Goal: Task Accomplishment & Management: Complete application form

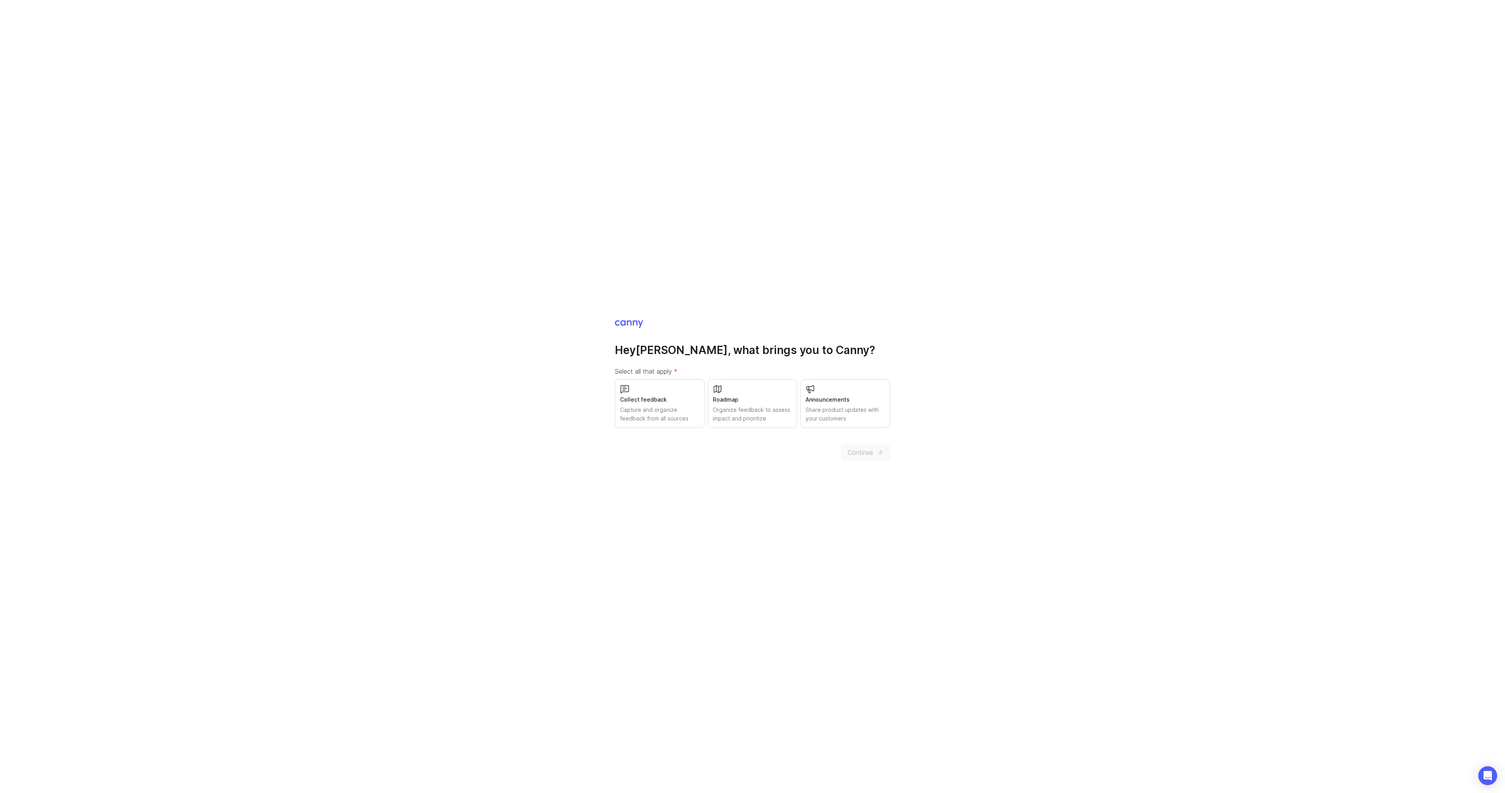
click at [671, 412] on div "Capture and organize feedback from all sources" at bounding box center [659, 413] width 79 height 17
click at [865, 453] on span "Continue" at bounding box center [861, 451] width 26 height 9
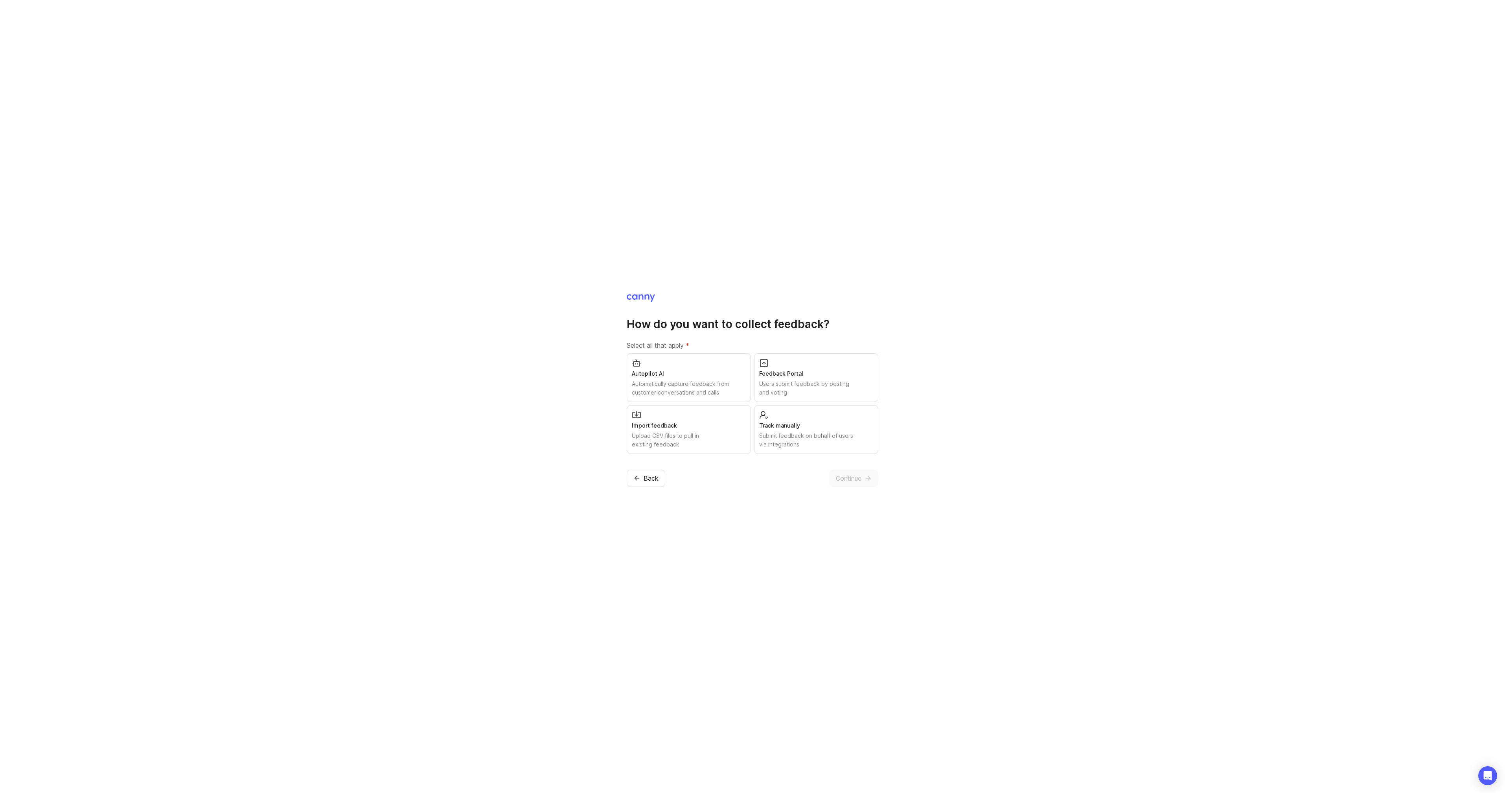
click at [804, 383] on div "Users submit feedback by posting and voting" at bounding box center [816, 387] width 114 height 17
click at [854, 477] on span "Continue" at bounding box center [849, 477] width 26 height 9
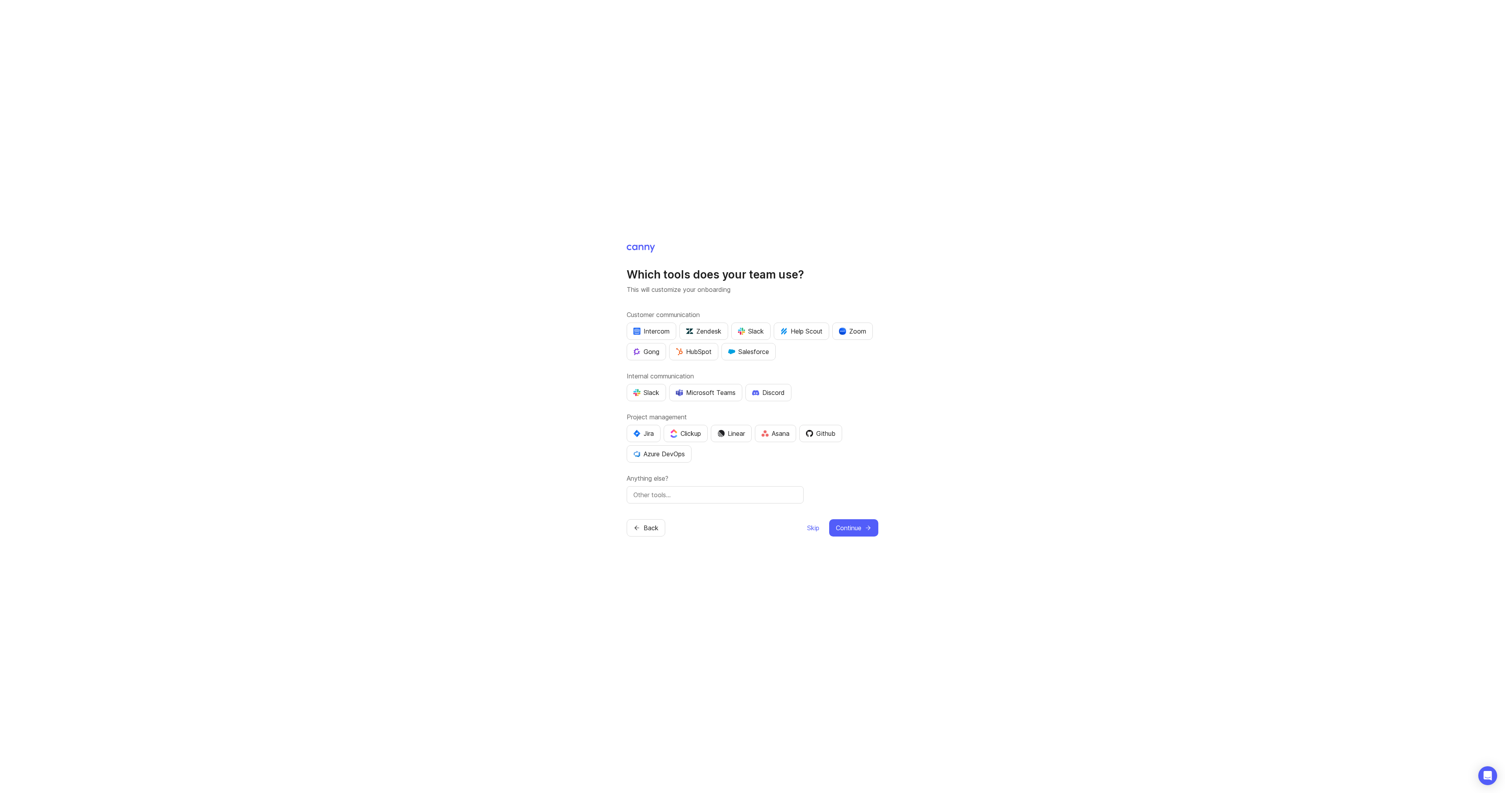
click at [754, 327] on div "Slack" at bounding box center [751, 330] width 26 height 9
click at [747, 329] on div "Slack" at bounding box center [751, 330] width 26 height 9
click at [853, 332] on div "Zoom" at bounding box center [852, 330] width 27 height 9
click at [646, 396] on div "Slack" at bounding box center [646, 392] width 26 height 9
click at [645, 432] on div "Jira" at bounding box center [643, 432] width 20 height 9
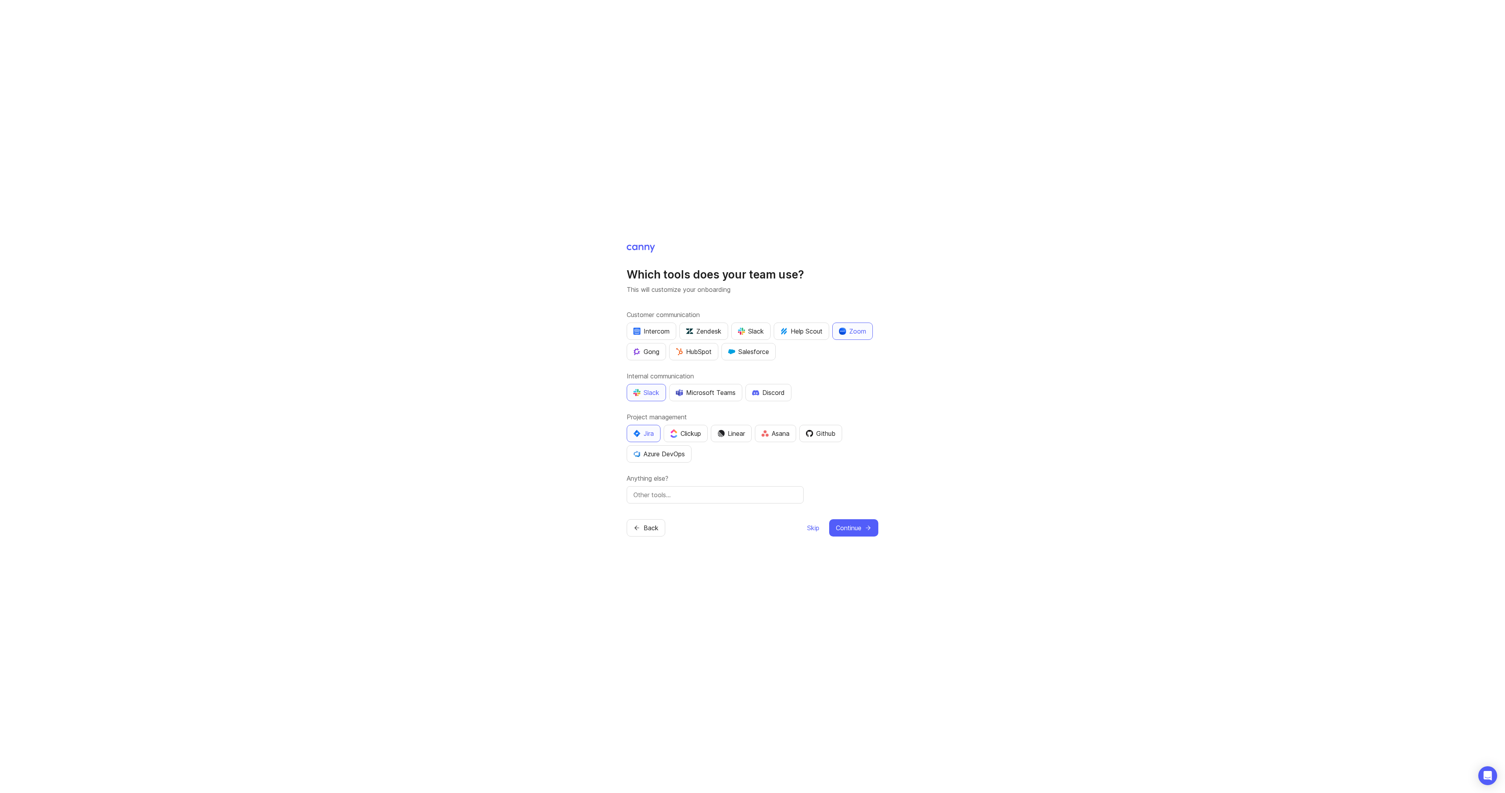
click at [850, 526] on span "Continue" at bounding box center [849, 527] width 26 height 9
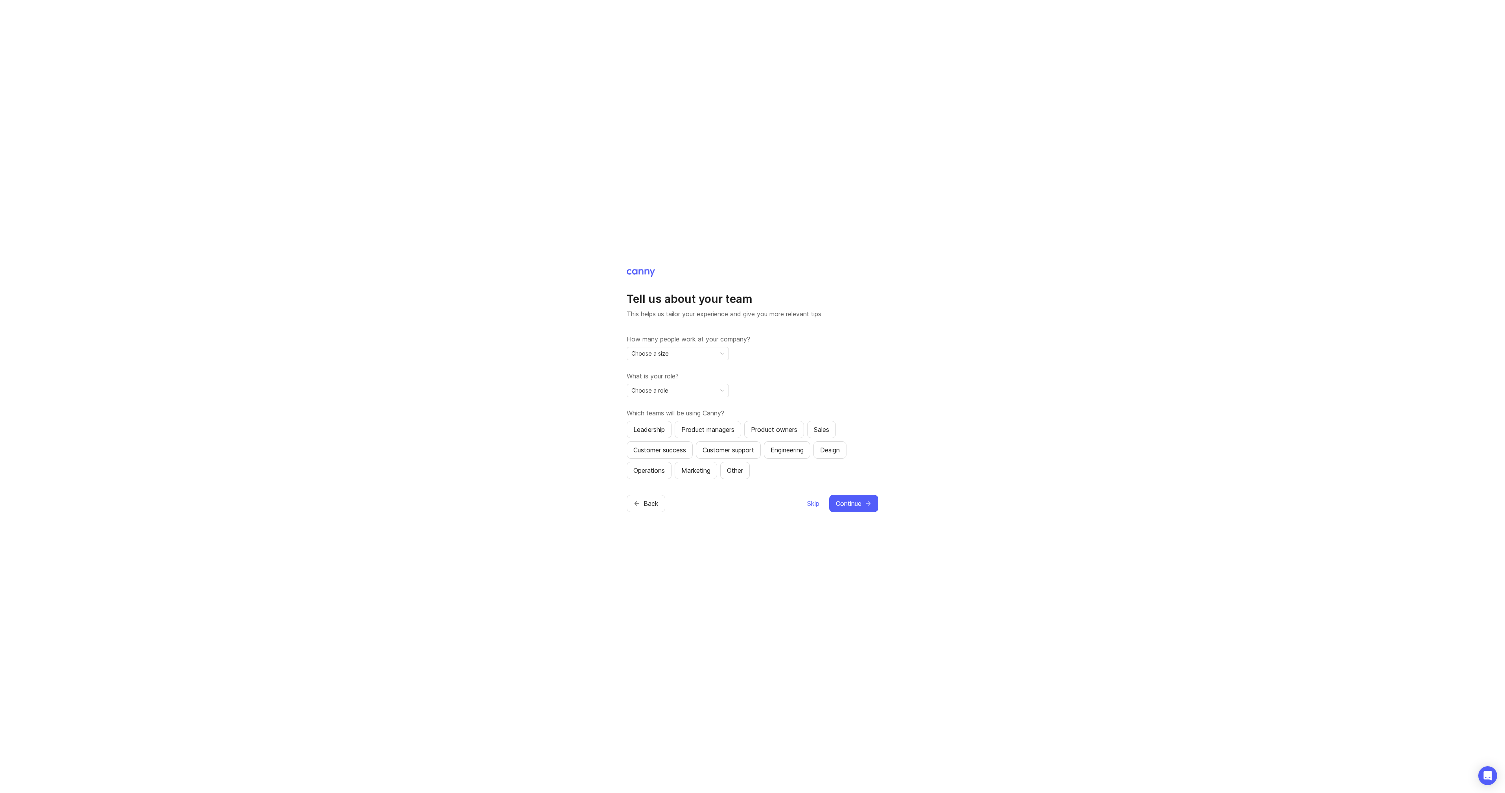
click at [590, 359] on div "Tell us about your team This helps us tailor your experience and give you more …" at bounding box center [752, 396] width 1505 height 793
click at [770, 349] on div "How many people work at your company? Choose a size" at bounding box center [753, 347] width 252 height 26
click at [814, 504] on span "Skip" at bounding box center [813, 502] width 12 height 9
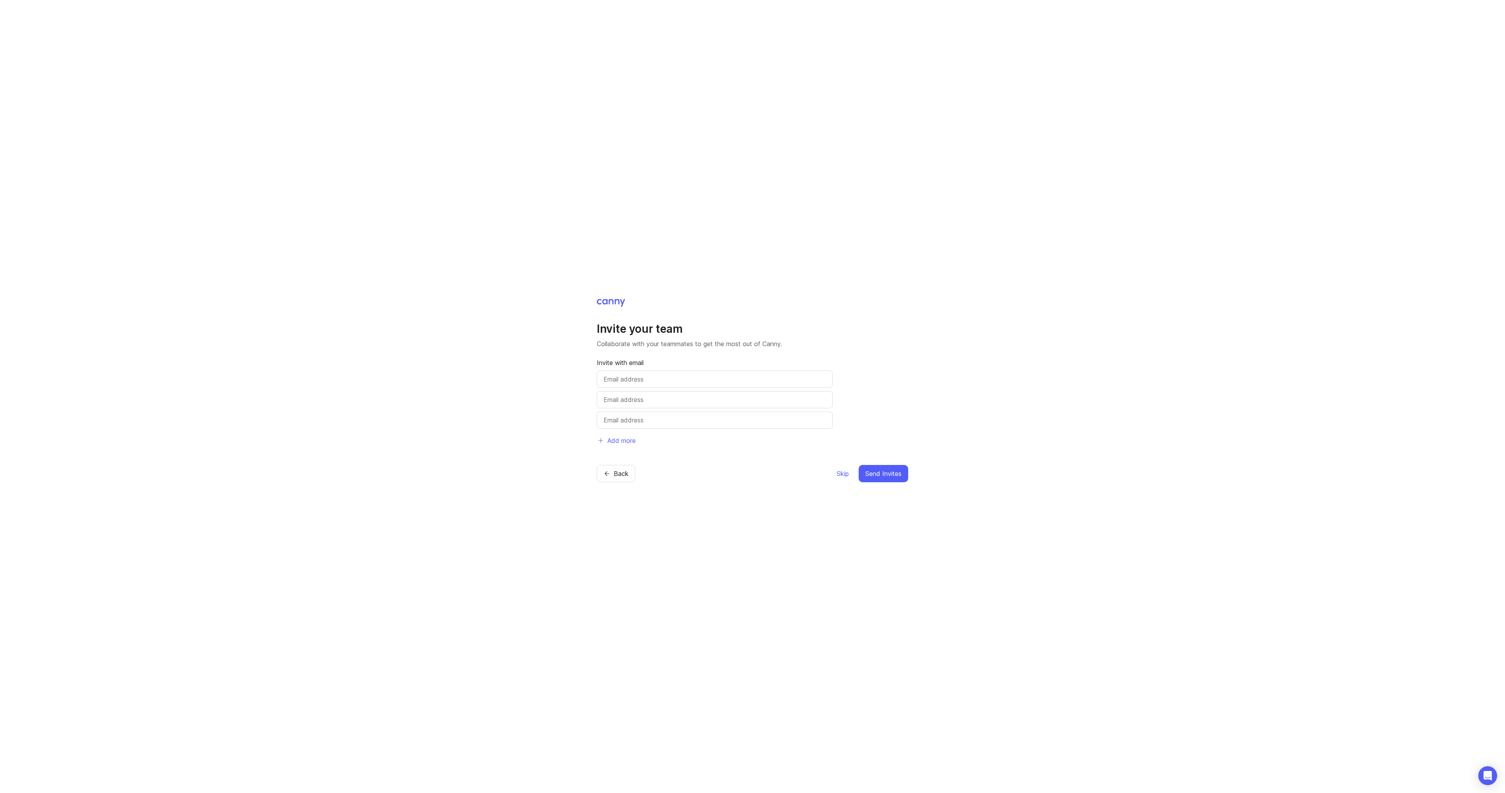
click at [846, 475] on span "Skip" at bounding box center [843, 473] width 12 height 9
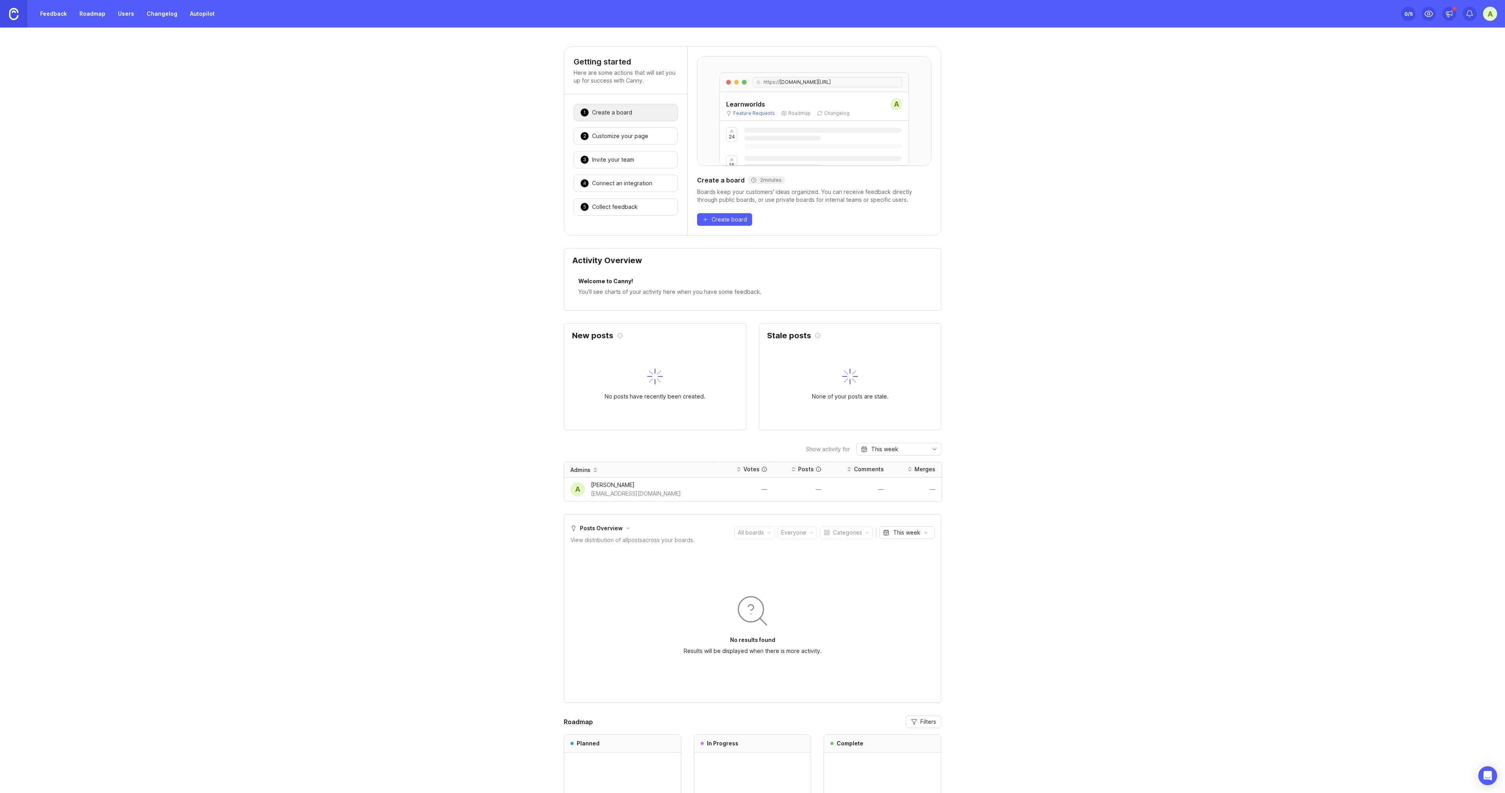
click at [482, 349] on div "Getting started Here are some actions that will set you up for success with Can…" at bounding box center [752, 488] width 1505 height 884
click at [500, 351] on div "Getting started Here are some actions that will set you up for success with Can…" at bounding box center [752, 488] width 1505 height 884
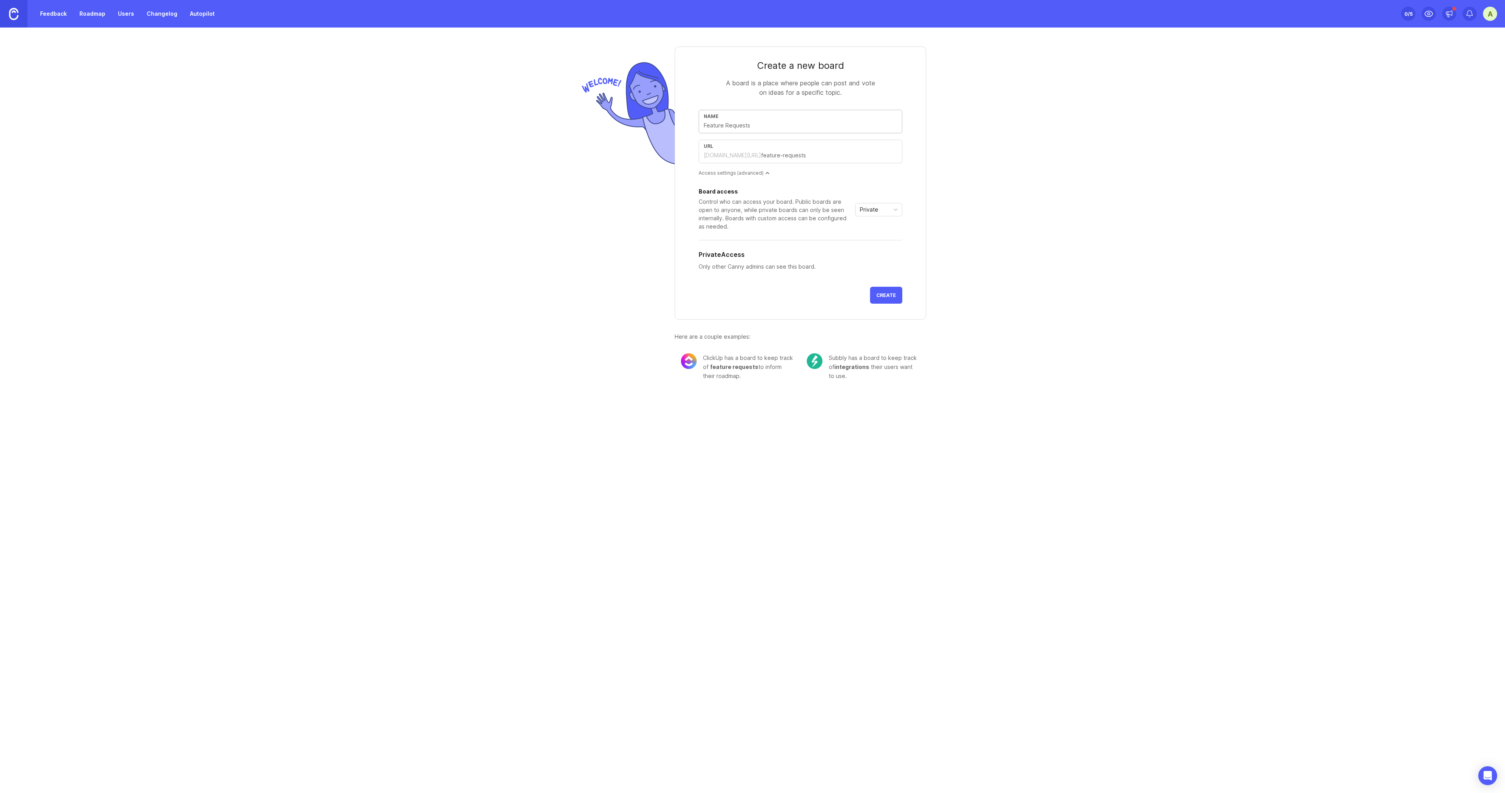
click at [754, 125] on input "text" at bounding box center [800, 125] width 193 height 9
type input "A"
type input "a"
type input "AI"
type input "ai"
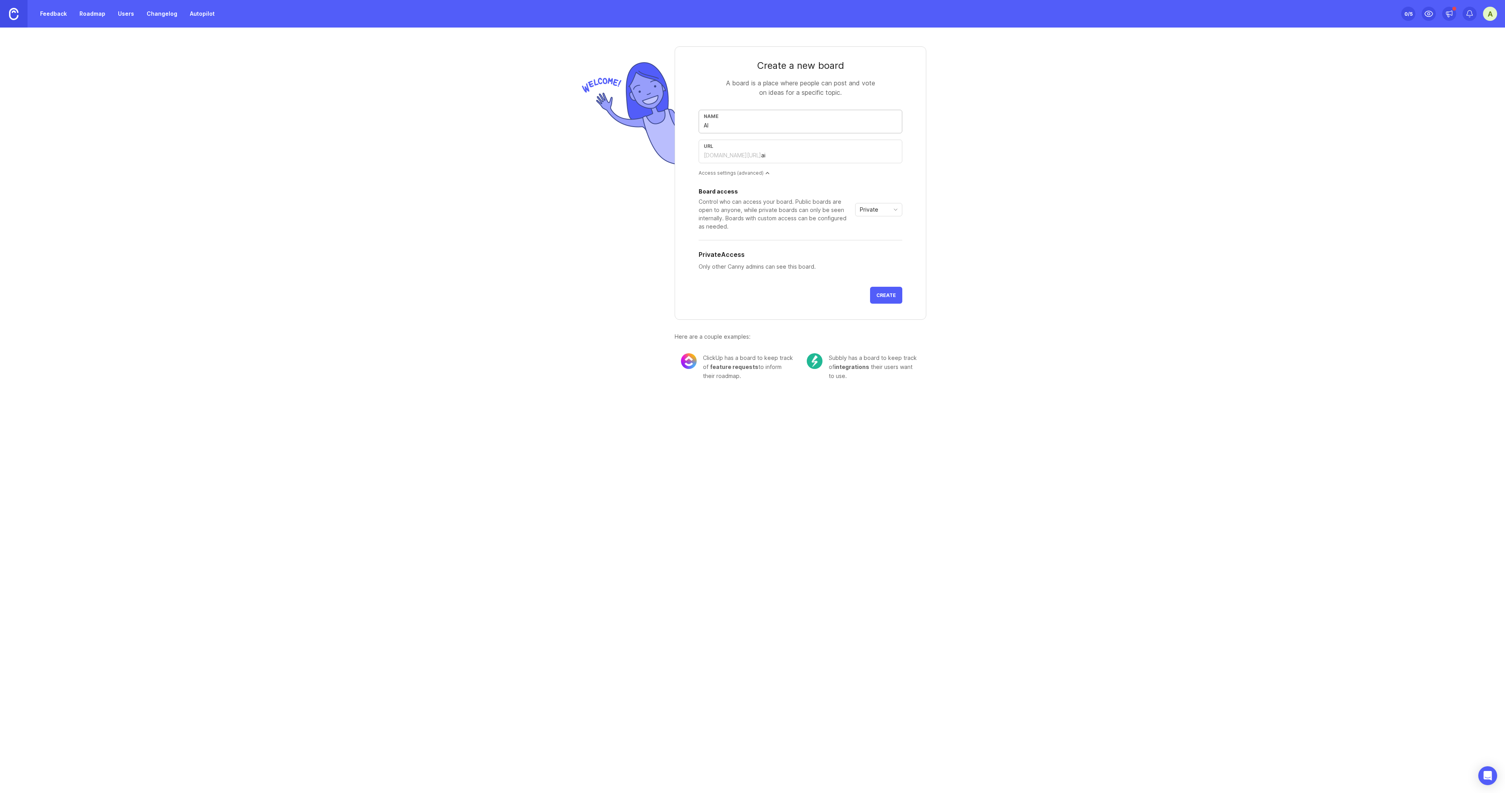
click at [871, 211] on span "Private" at bounding box center [869, 209] width 18 height 9
click at [886, 237] on li "Public" at bounding box center [878, 237] width 46 height 13
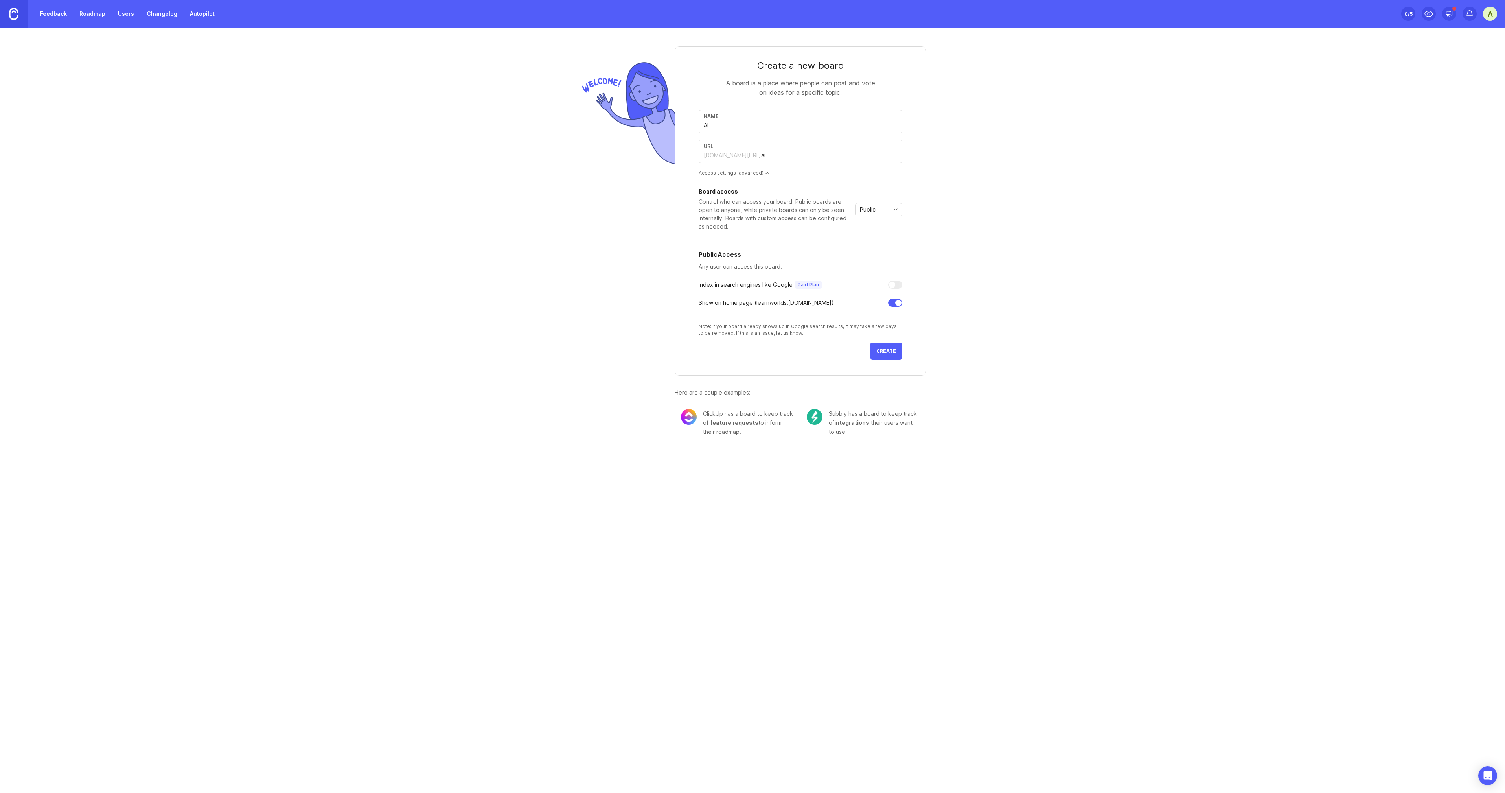
click at [962, 237] on div "Create a new board A board is a place where people can post and vote on ideas f…" at bounding box center [752, 238] width 1505 height 421
click at [895, 300] on div at bounding box center [895, 303] width 14 height 8
click at [782, 158] on input "ai" at bounding box center [829, 155] width 136 height 9
click at [771, 133] on div "Name AI" at bounding box center [801, 122] width 204 height 24
type input "P"
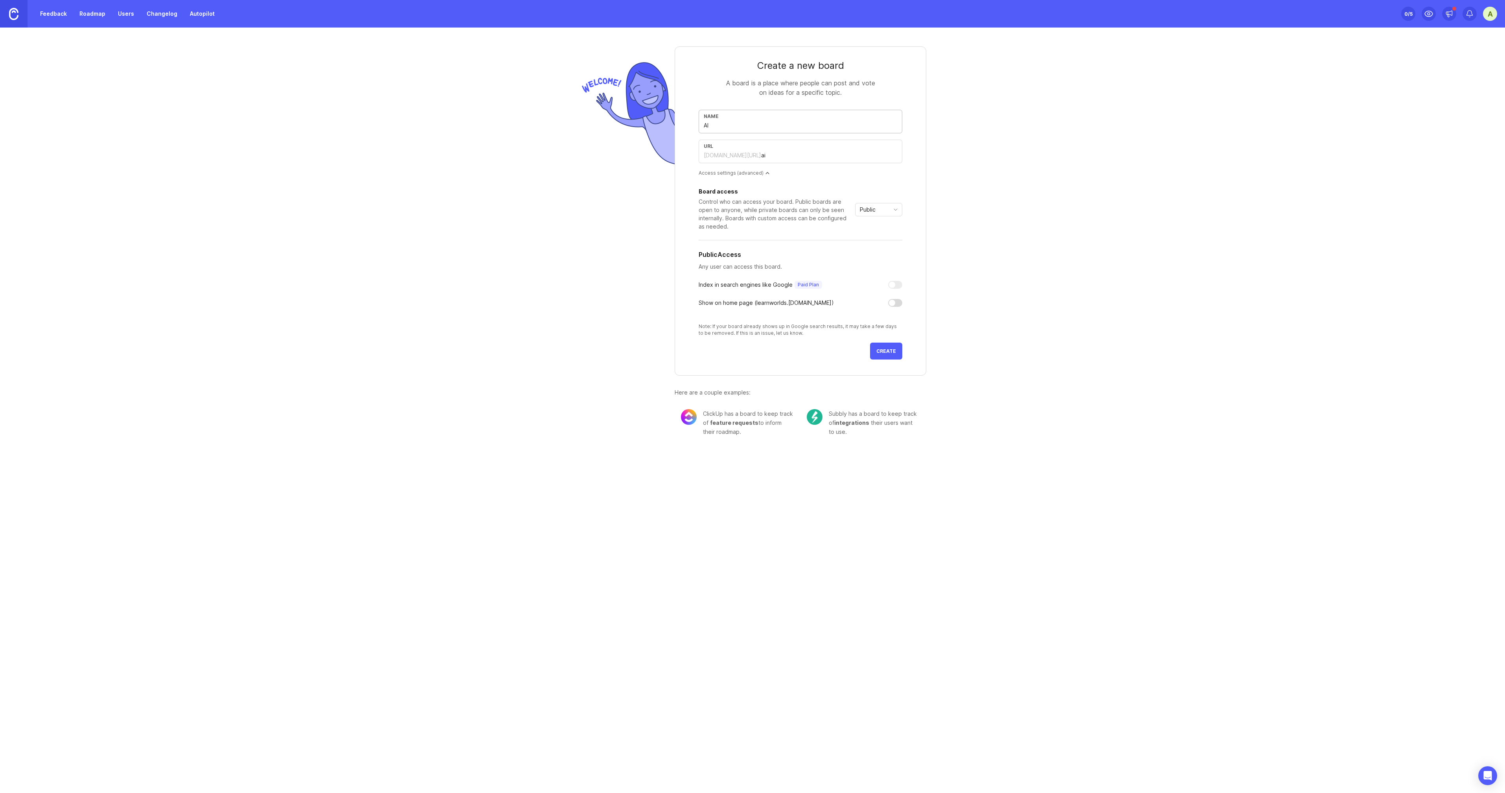
type input "p"
type input "Pr"
type input "pr"
type input "Pro"
type input "pro"
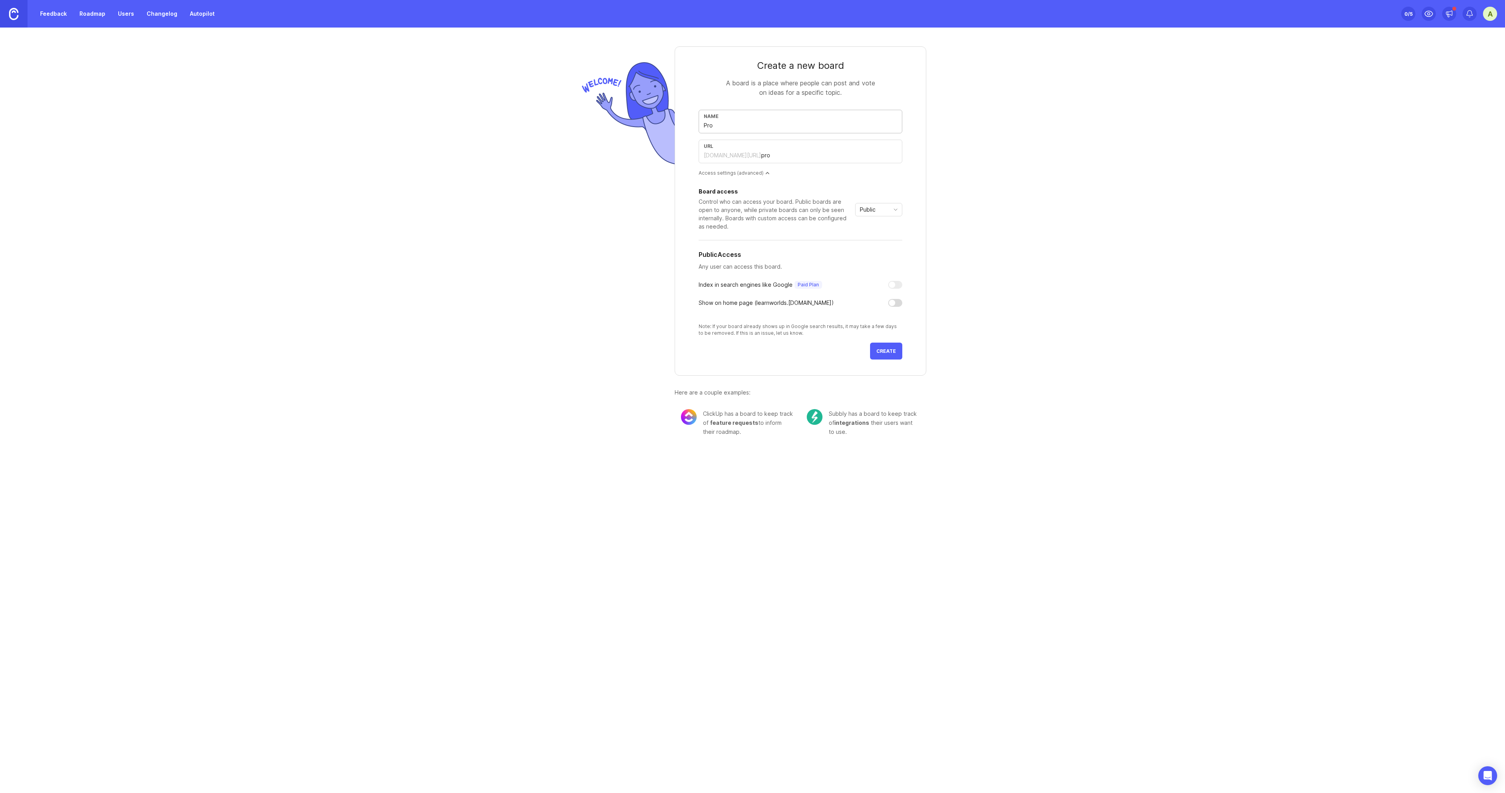
type input "Proj"
type input "proj"
type input "Proje"
type input "proje"
type input "Projec"
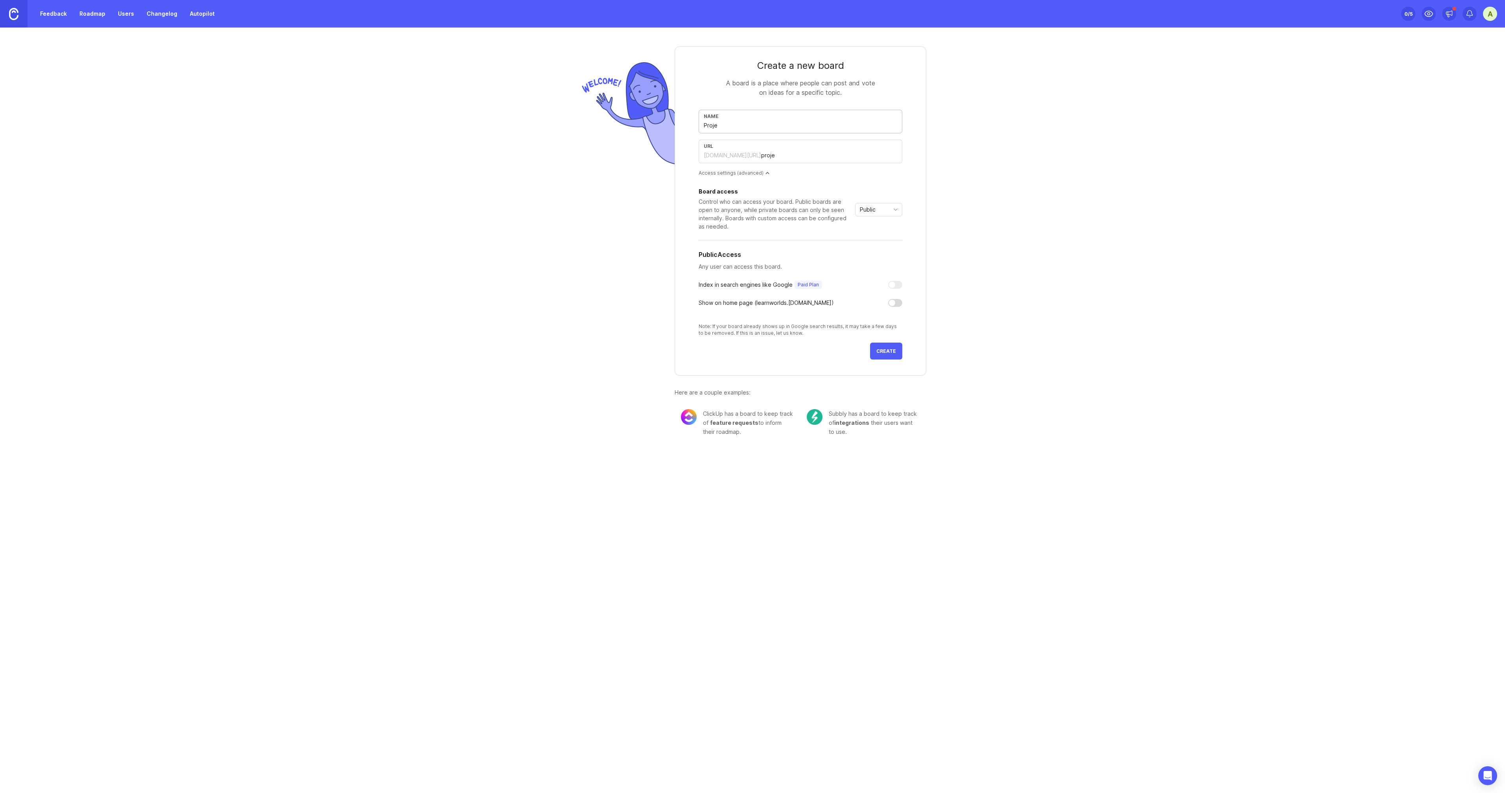
type input "projec"
type input "Project"
type input "project"
type input "Projects"
type input "projects"
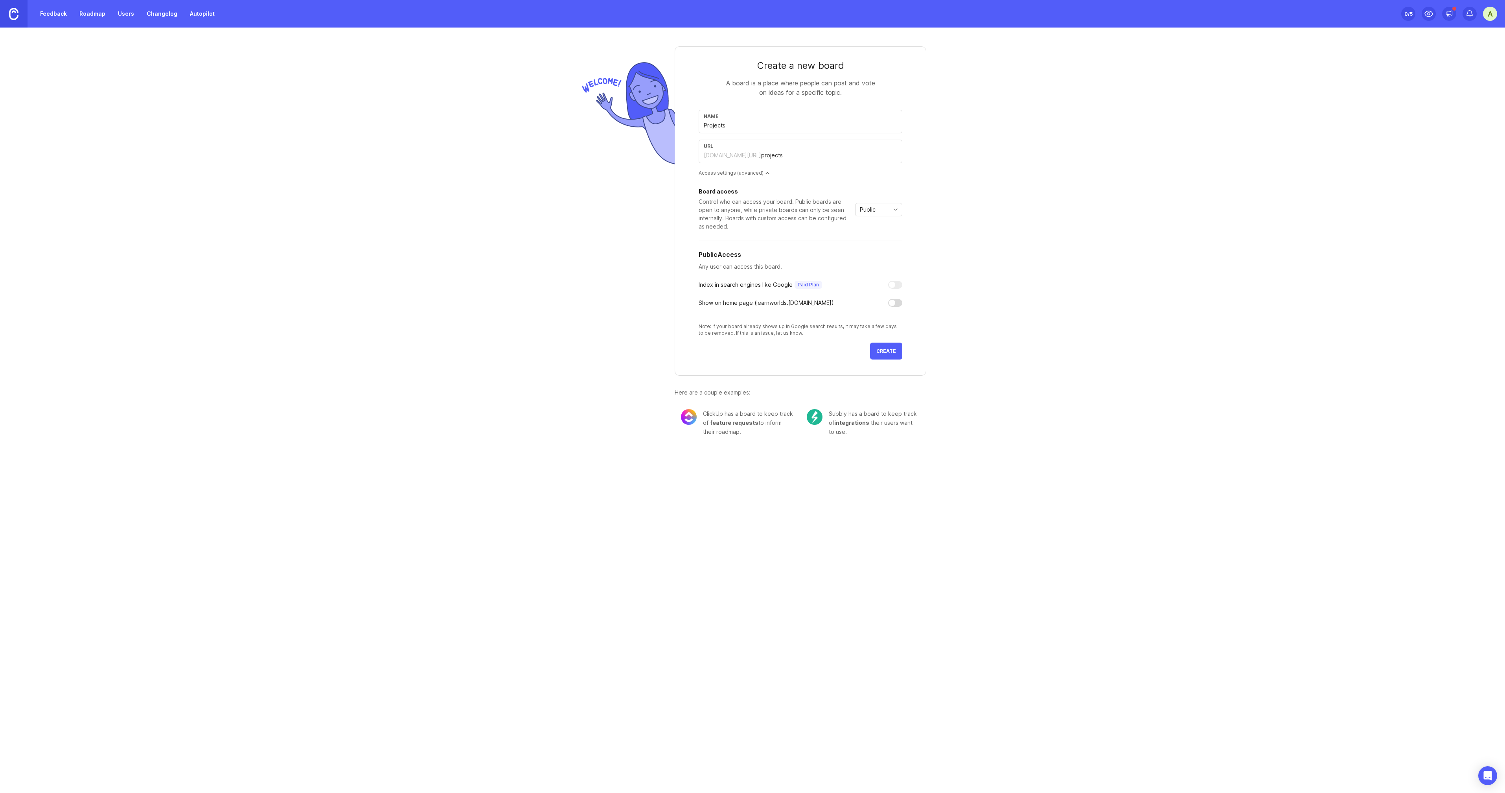
click at [826, 88] on div "A board is a place where people can post and vote on ideas for a specific topic." at bounding box center [800, 87] width 157 height 19
click at [831, 122] on input "Projects" at bounding box center [800, 125] width 193 height 9
click at [947, 133] on div "Create a new board A board is a place where people can post and vote on ideas f…" at bounding box center [752, 238] width 1505 height 421
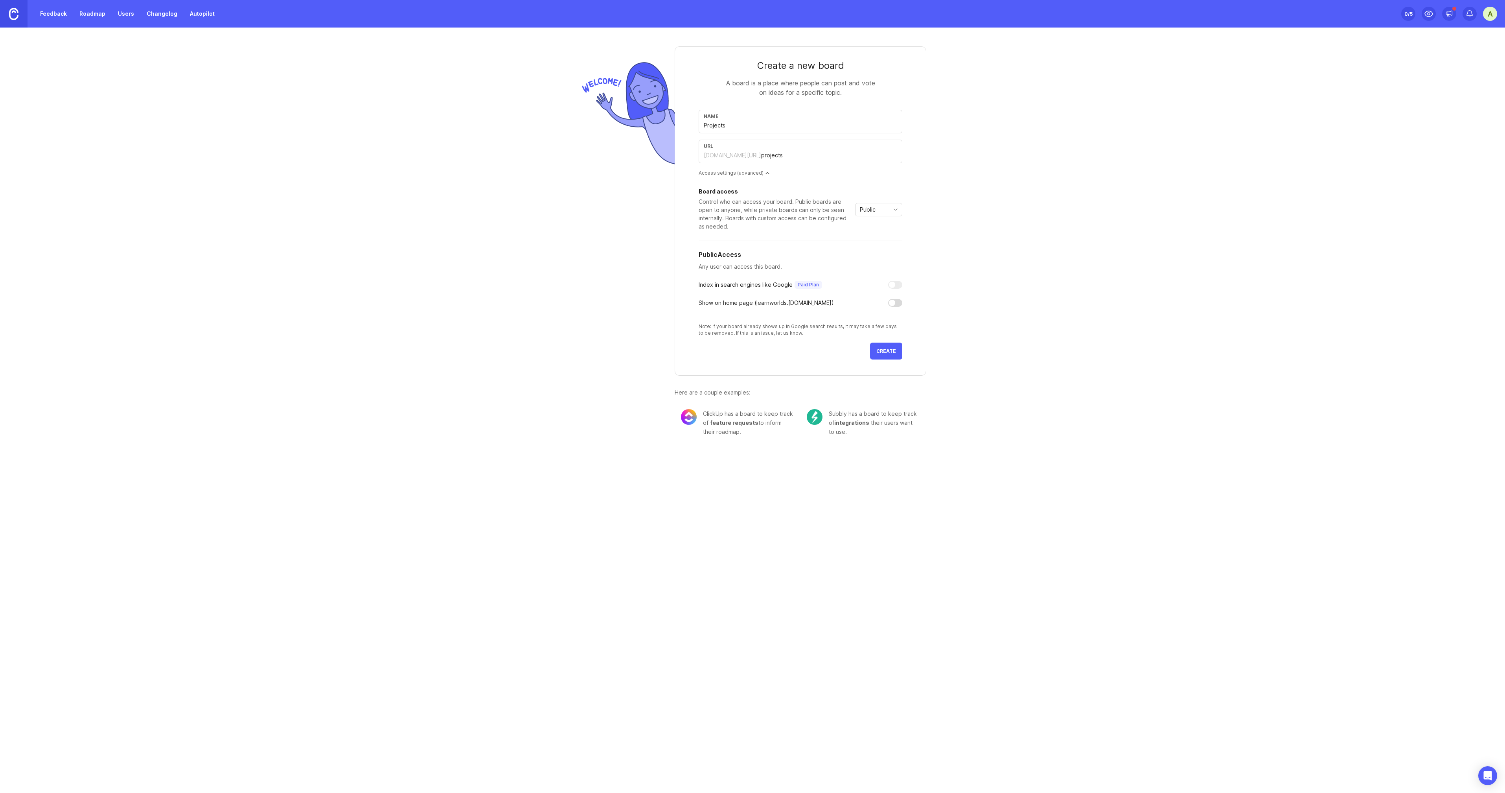
click at [851, 123] on input "Projects" at bounding box center [800, 125] width 193 height 9
click at [848, 119] on div "Name Projects" at bounding box center [801, 122] width 204 height 24
click at [813, 94] on div "A board is a place where people can post and vote on ideas for a specific topic." at bounding box center [800, 87] width 157 height 19
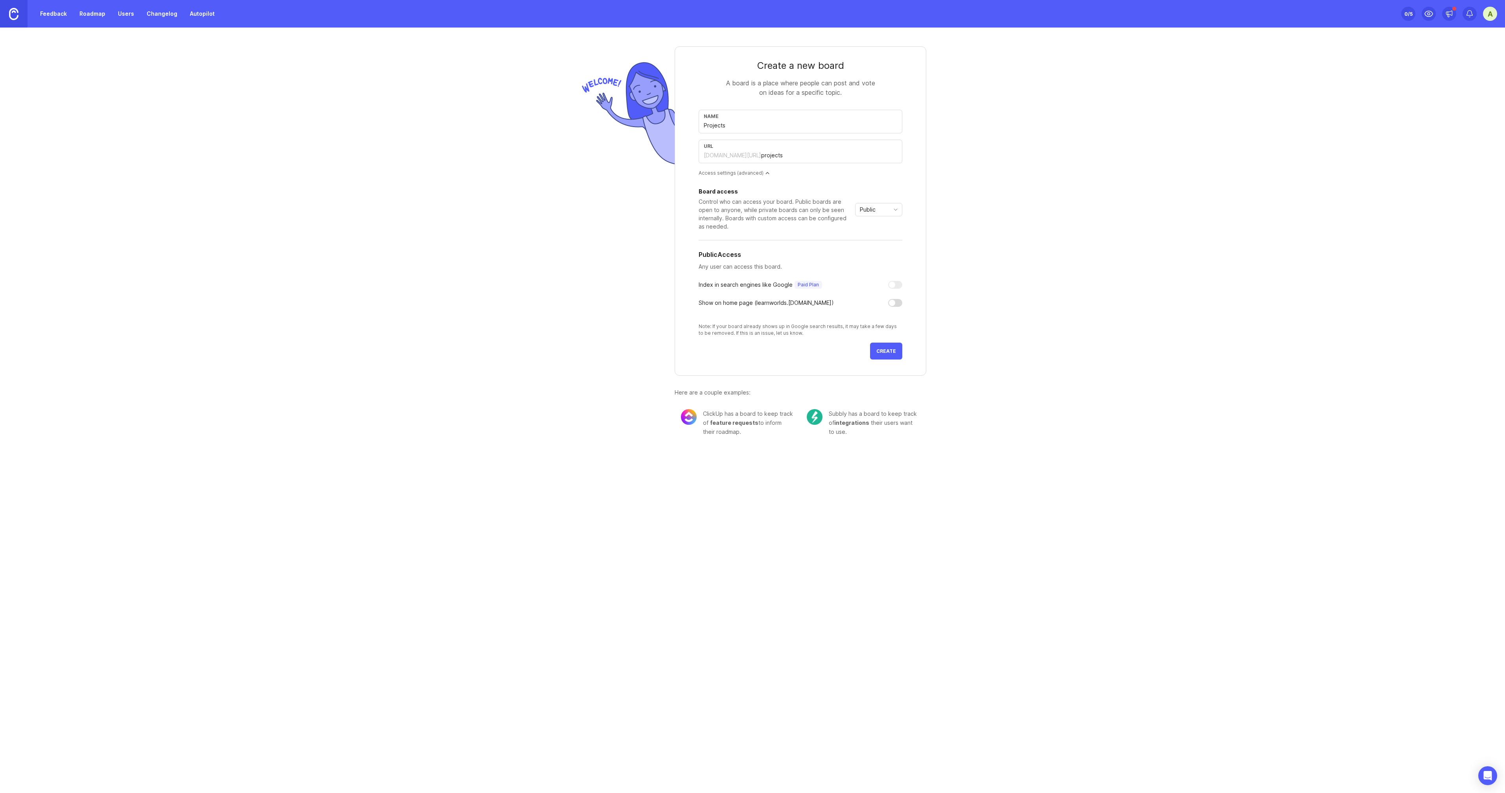
click at [822, 122] on input "Projects" at bounding box center [800, 125] width 193 height 9
click at [820, 69] on div "Create a new board" at bounding box center [801, 65] width 204 height 13
click at [821, 91] on div "A board is a place where people can post and vote on ideas for a specific topic." at bounding box center [800, 87] width 157 height 19
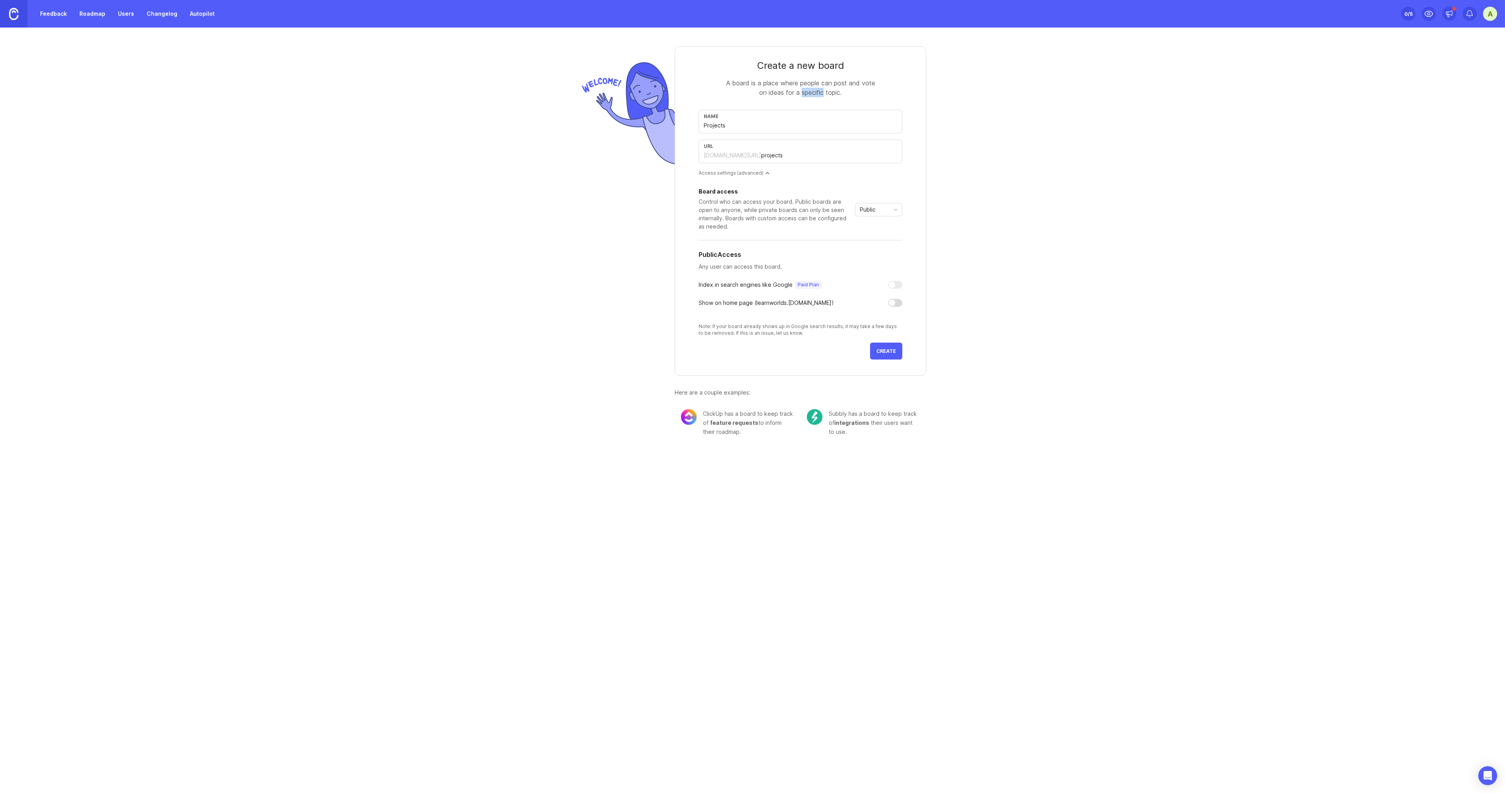
click at [821, 91] on div "A board is a place where people can post and vote on ideas for a specific topic." at bounding box center [800, 87] width 157 height 19
click at [824, 124] on input "Projects" at bounding box center [800, 125] width 193 height 9
type input "Projects w"
type input "projects-w"
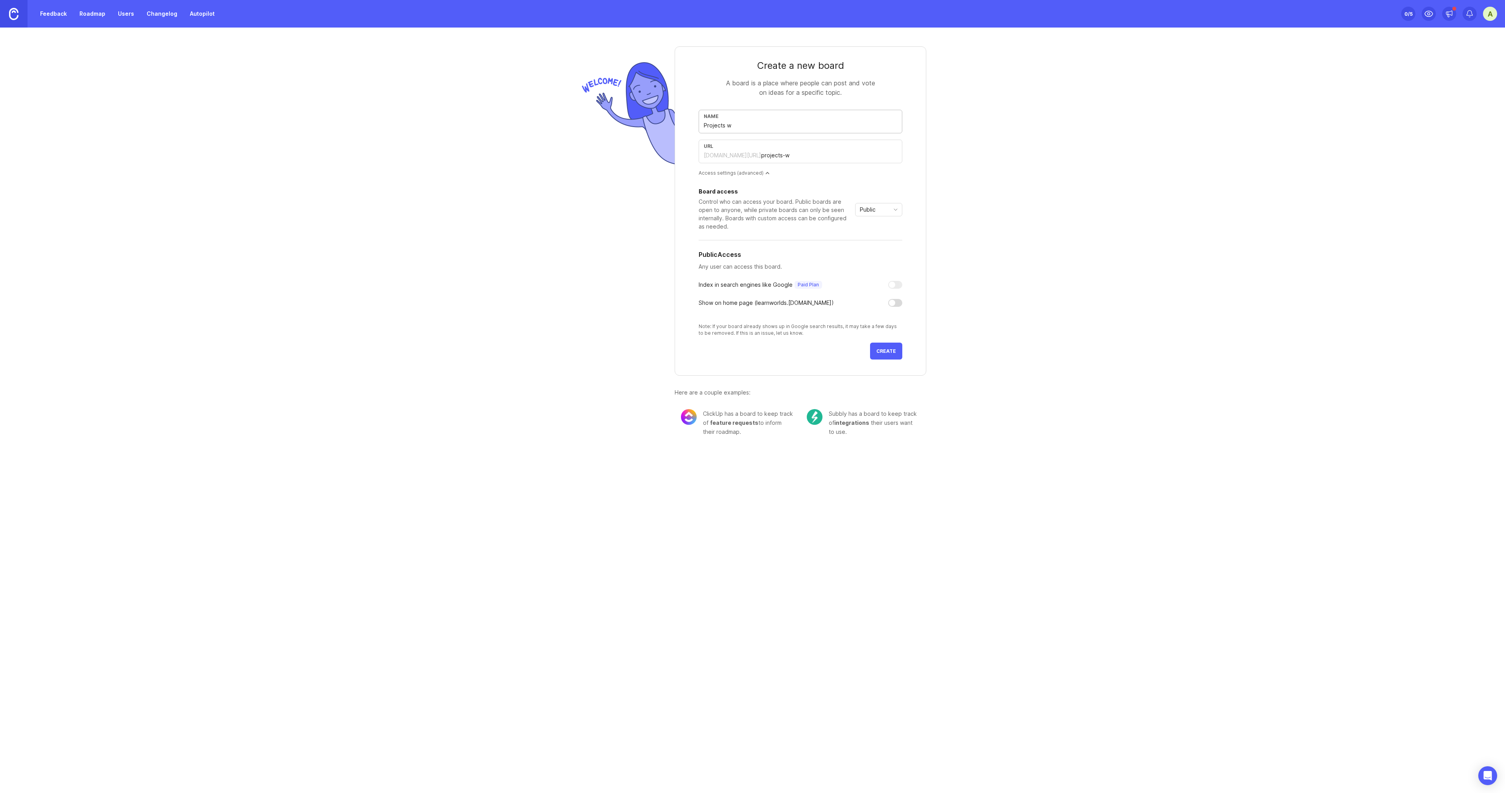
type input "Projects wi"
type input "projects-wi"
type input "Projects wit"
type input "projects-wit"
type input "Projects with"
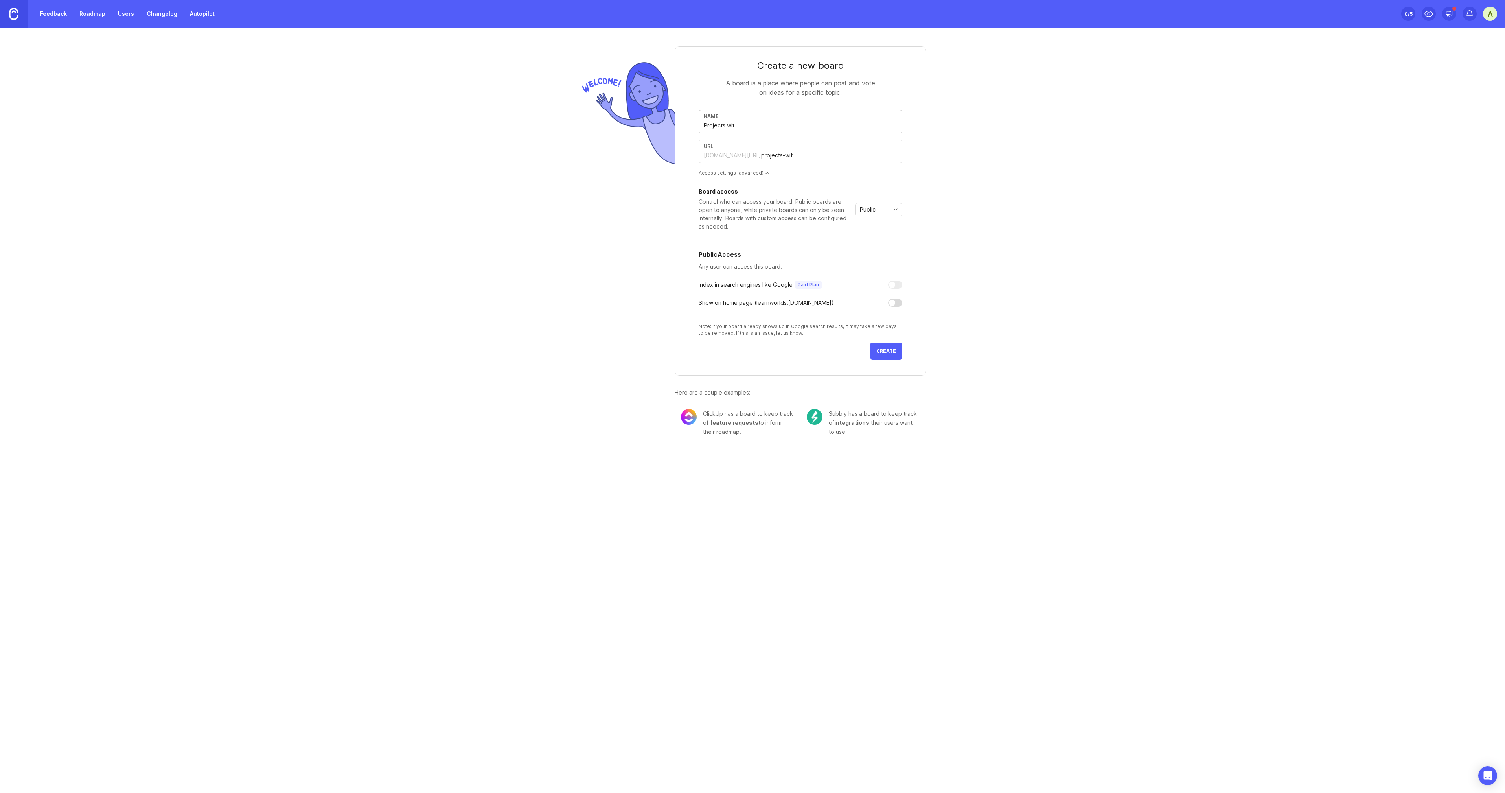
type input "projects-with"
type input "Projects with A"
type input "projects-with-a"
type input "Projects with AI"
type input "projects-with-ai"
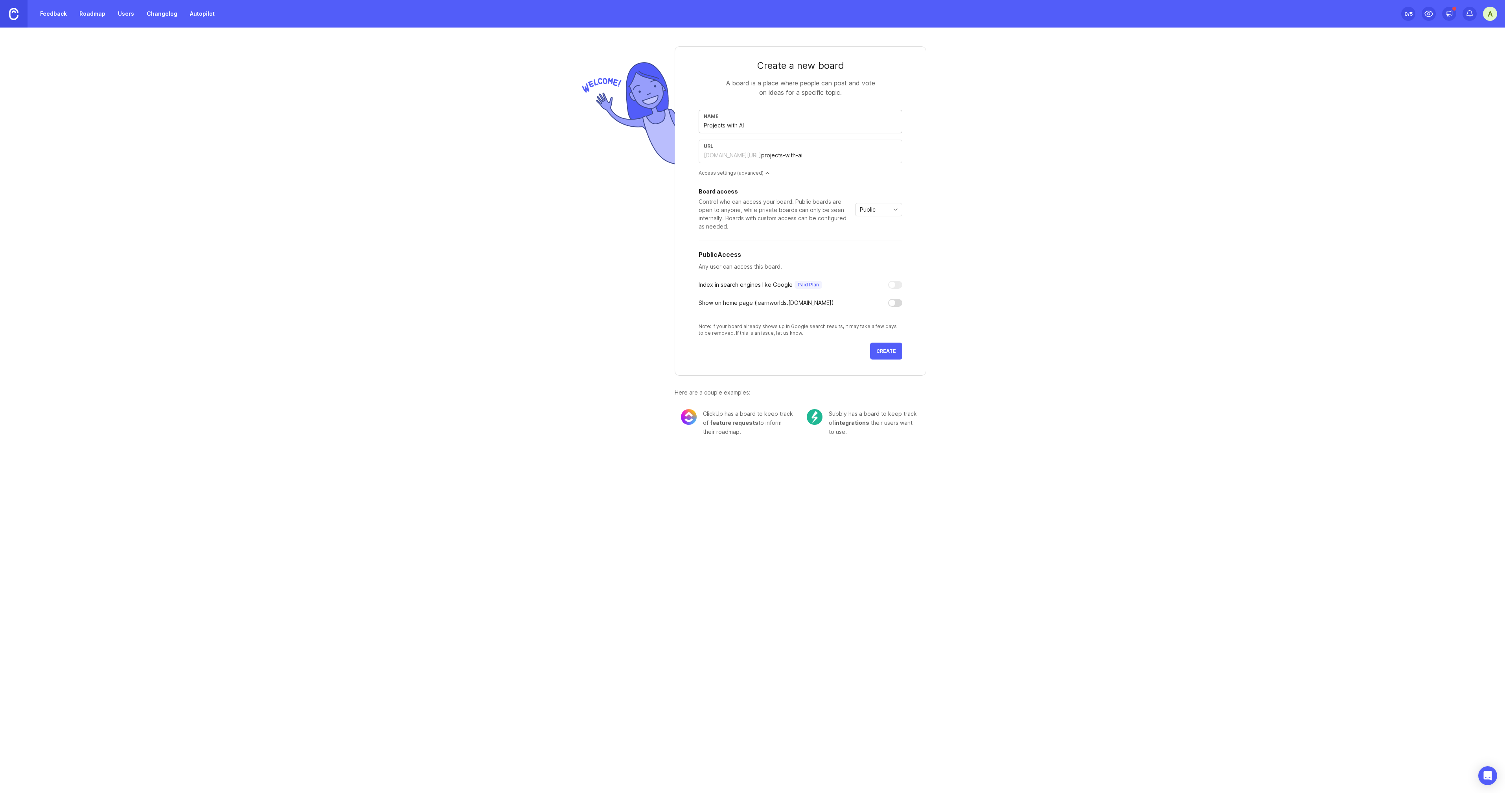
type input "Projects with AI"
drag, startPoint x: 884, startPoint y: 349, endPoint x: 979, endPoint y: 289, distance: 112.4
click at [979, 289] on div "Create a new board A board is a place where people can post and vote on ideas f…" at bounding box center [752, 238] width 1505 height 421
click at [879, 211] on div "Public" at bounding box center [872, 209] width 34 height 13
click at [884, 226] on li "Private" at bounding box center [878, 224] width 46 height 13
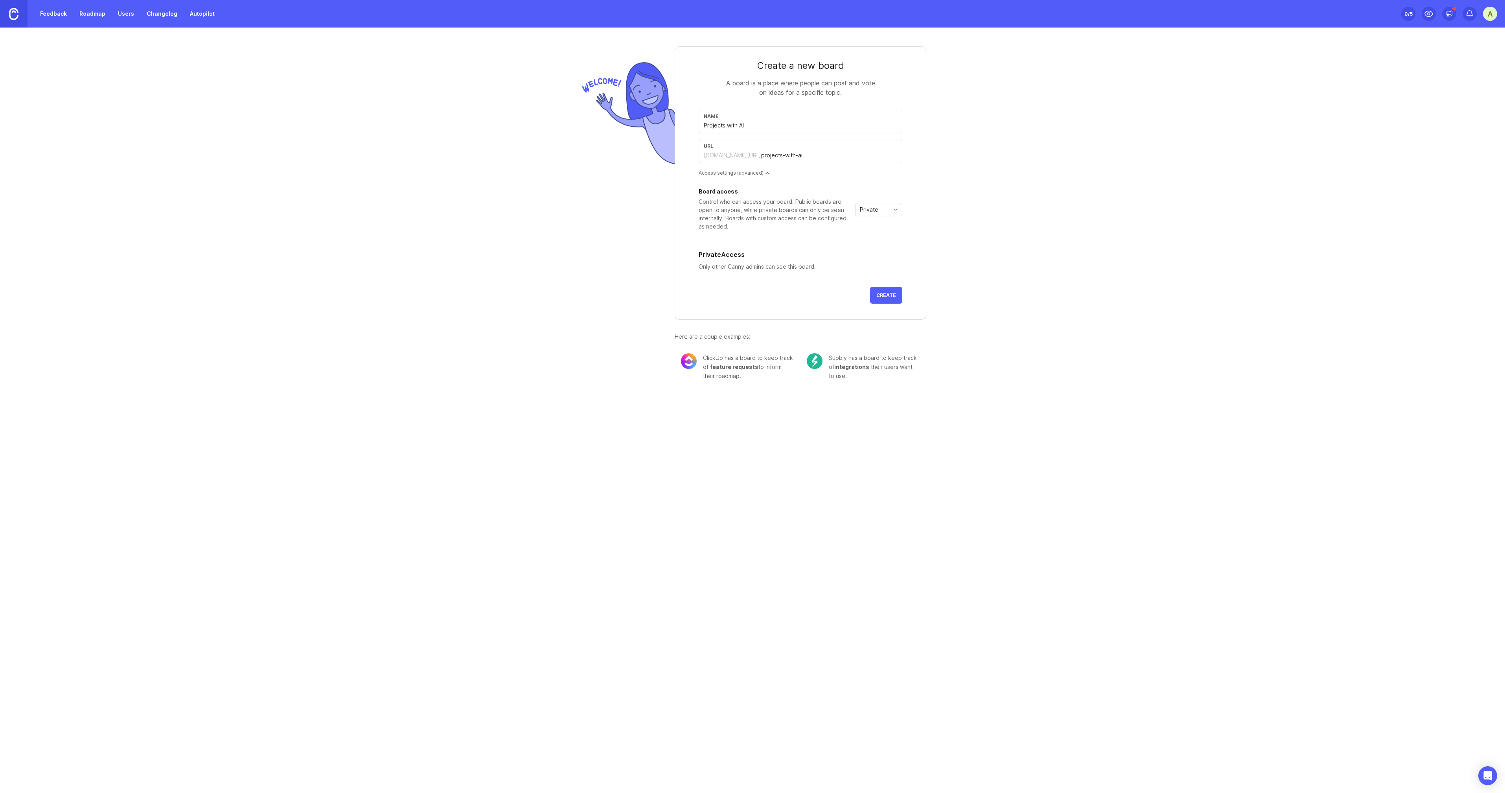
click at [878, 293] on span "Create" at bounding box center [886, 295] width 20 height 6
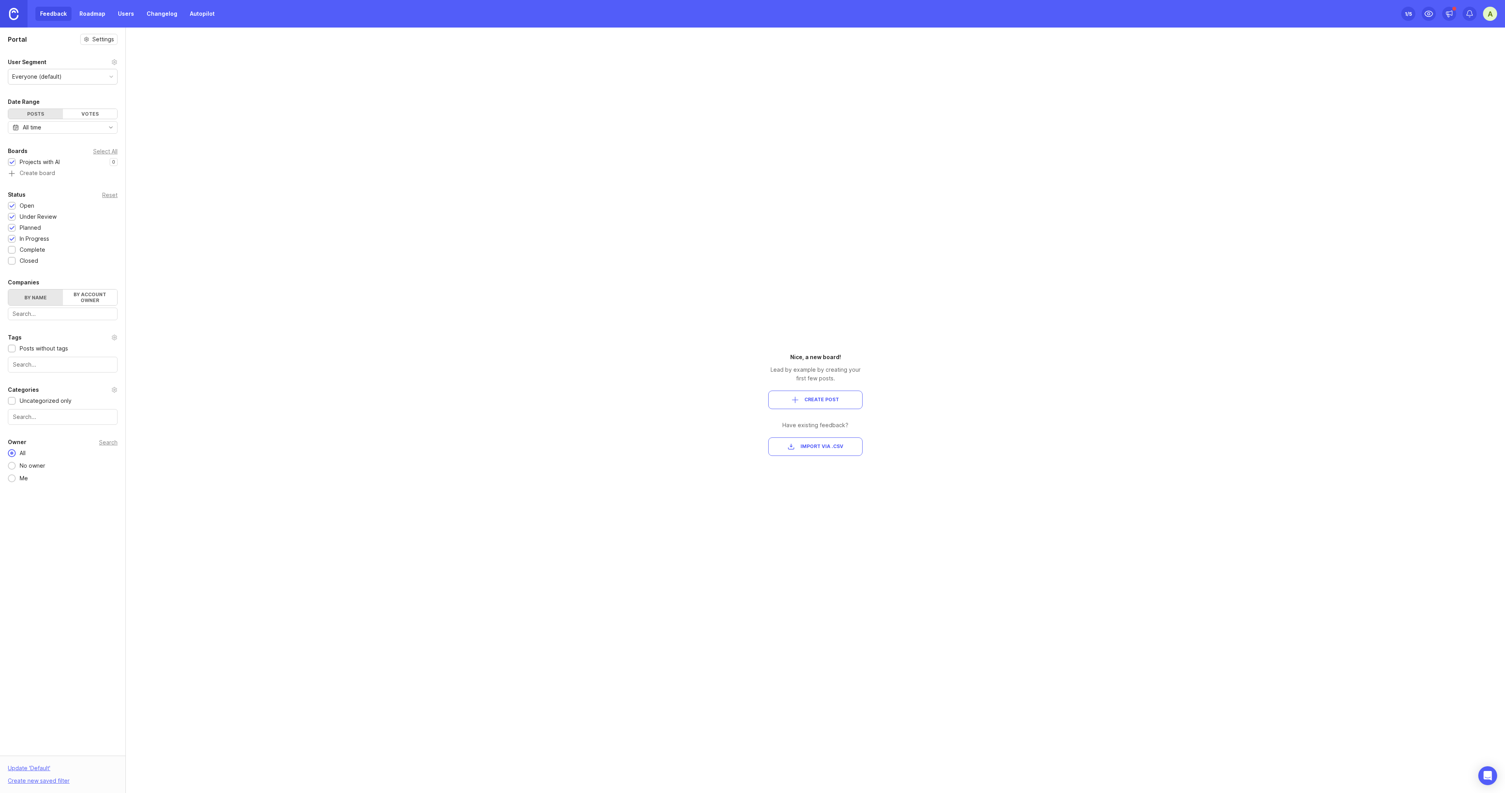
click at [813, 398] on span "Create Post" at bounding box center [821, 399] width 35 height 7
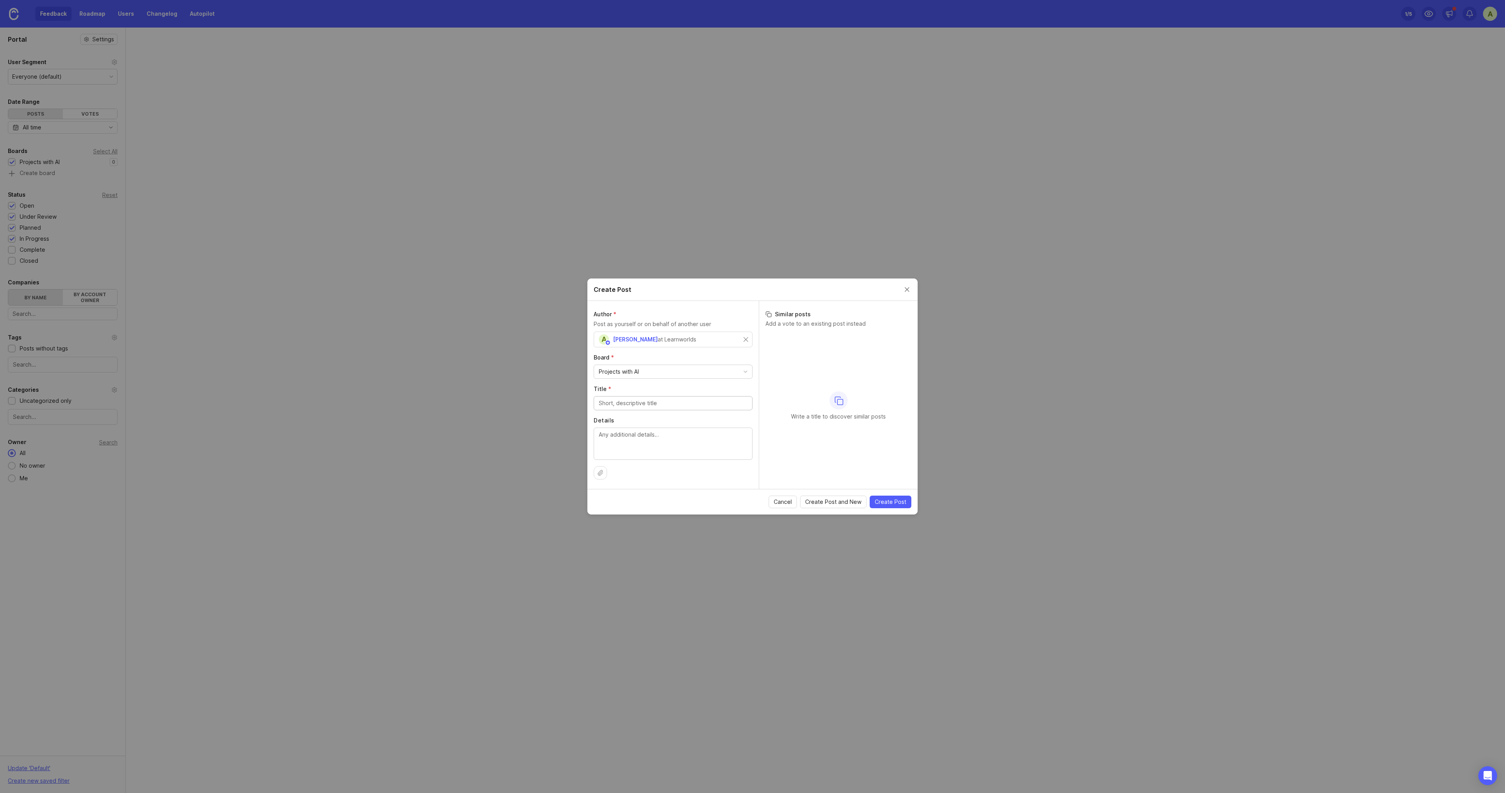
click at [899, 289] on div "Create Post" at bounding box center [752, 289] width 330 height 22
click at [904, 289] on button "Close create post modal" at bounding box center [907, 289] width 9 height 9
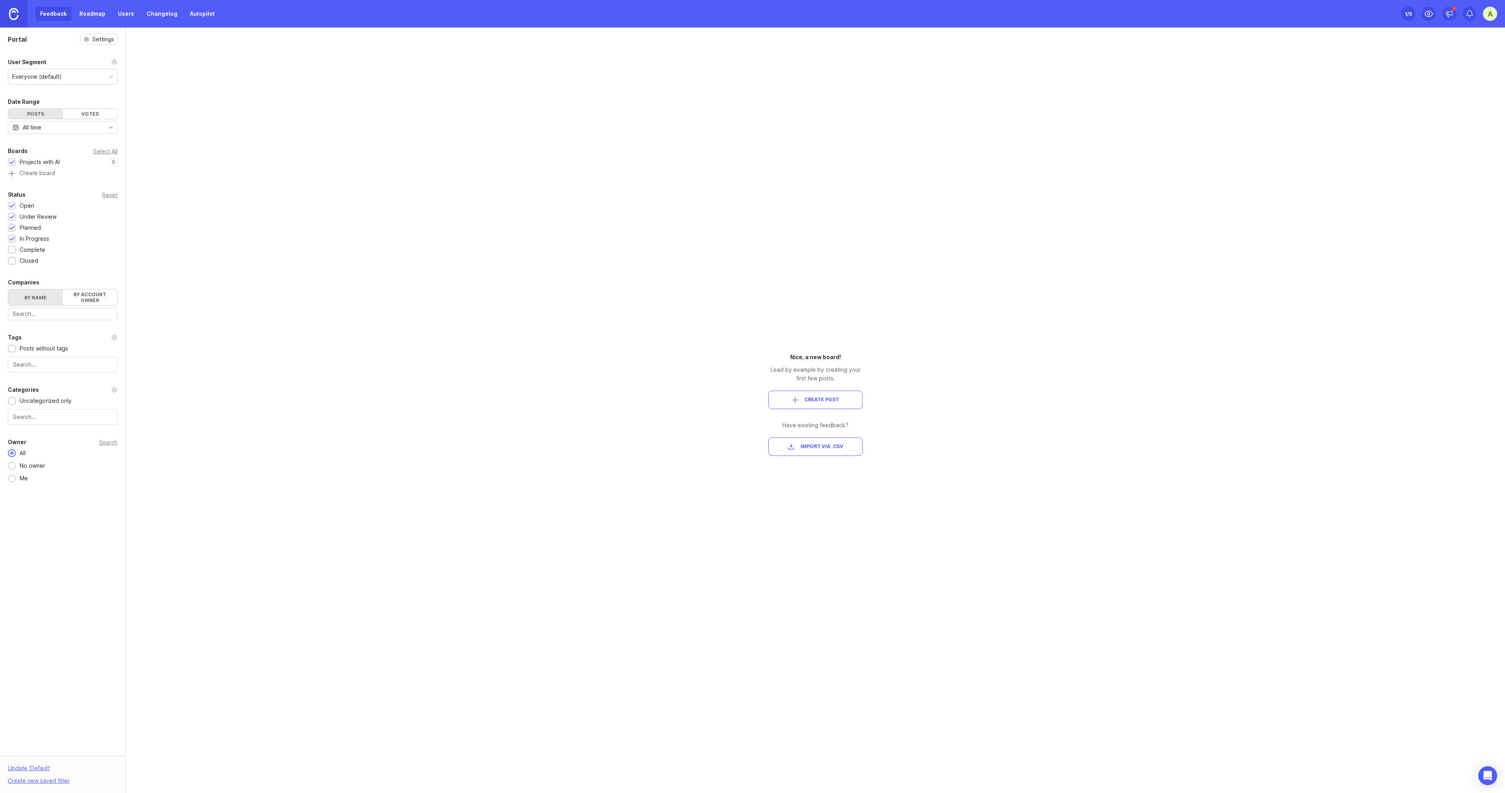
click at [1067, 242] on div "Portal Settings User Segment Everyone (default) Date Range Posts Votes All time…" at bounding box center [752, 410] width 1505 height 765
click at [837, 404] on button "Create Post" at bounding box center [815, 399] width 94 height 18
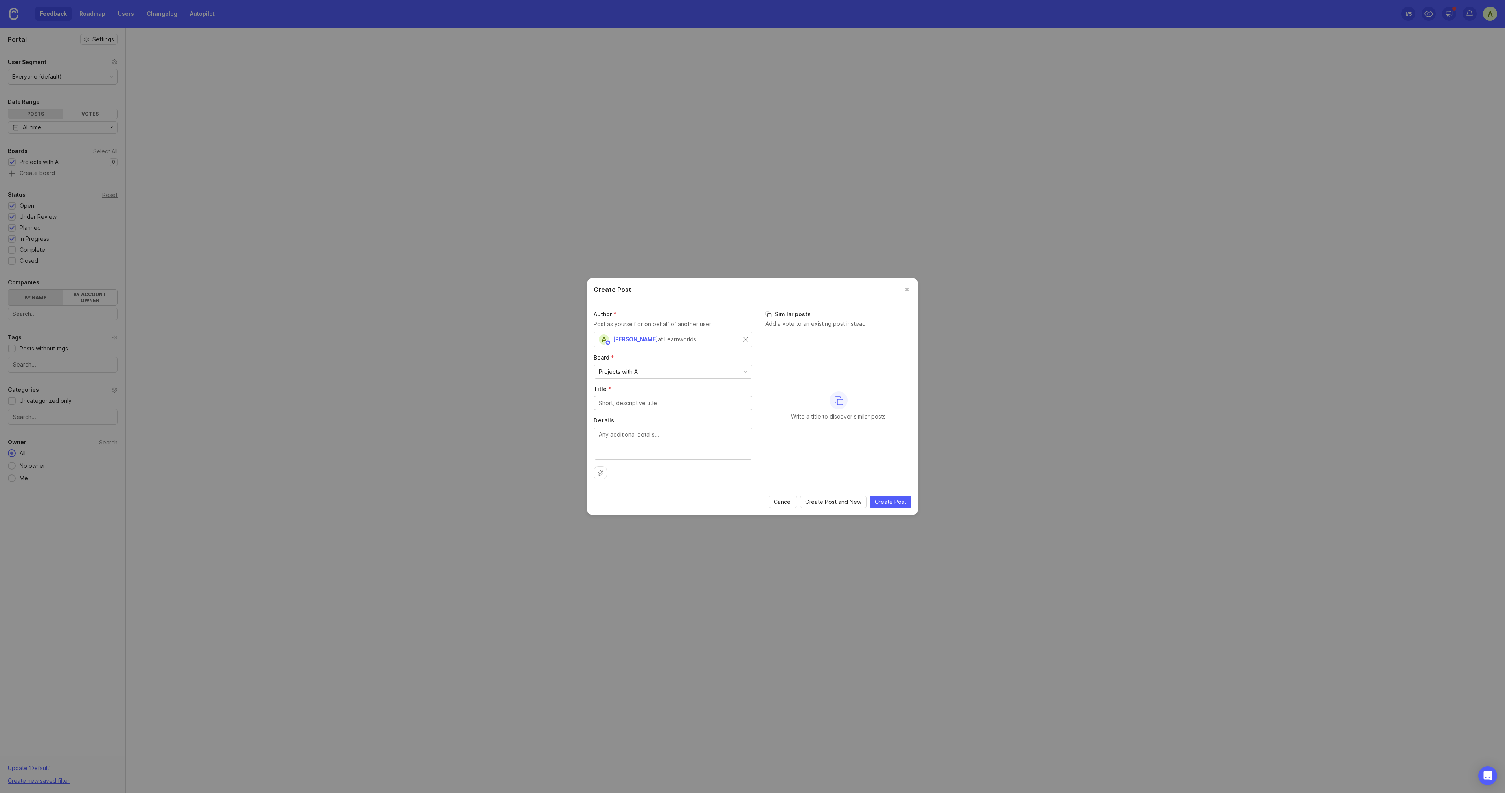
click at [675, 400] on input "Title *" at bounding box center [673, 403] width 149 height 9
click at [618, 406] on input "Tesdt" at bounding box center [673, 403] width 149 height 9
type input "Test"
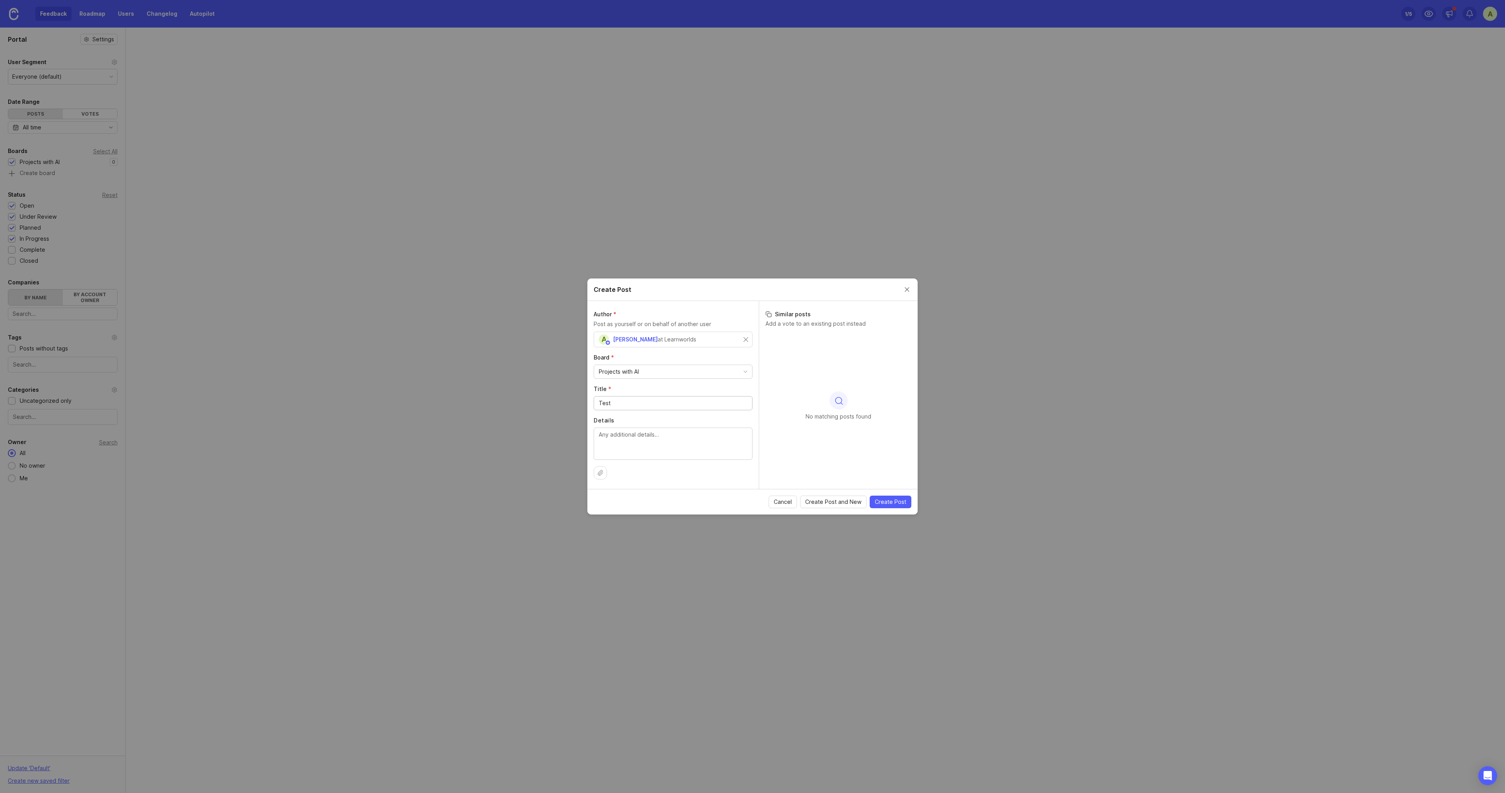
click at [647, 443] on textarea "Details" at bounding box center [673, 443] width 149 height 26
type textarea "test"
click at [889, 502] on span "Create Post" at bounding box center [890, 502] width 31 height 8
